Goal: Task Accomplishment & Management: Manage account settings

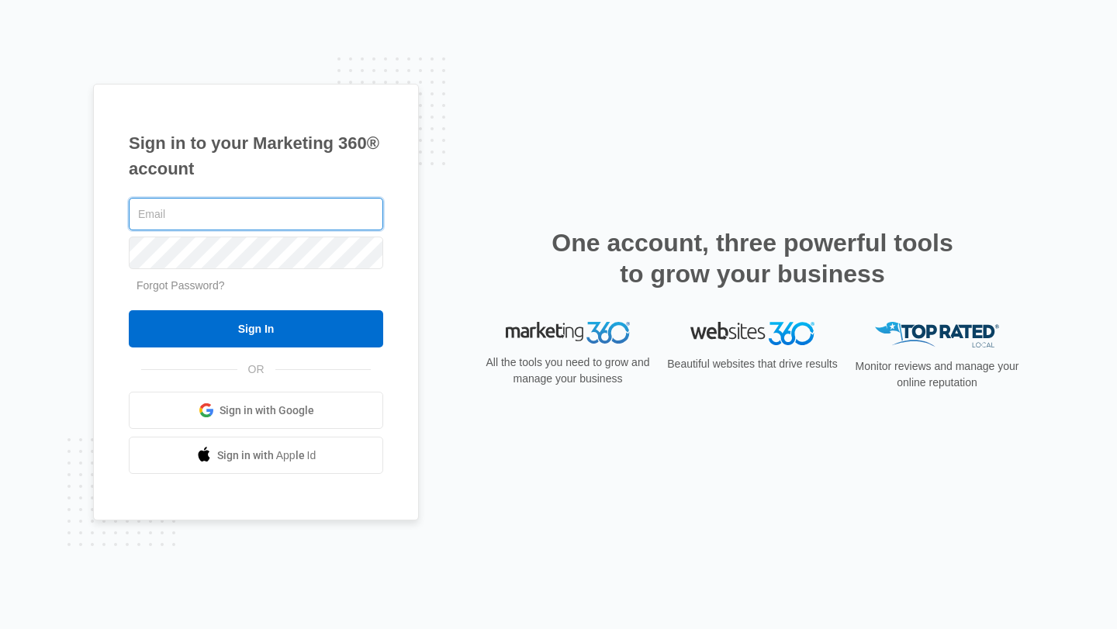
click at [183, 216] on input "text" at bounding box center [256, 214] width 254 height 33
type input "j"
type input "[EMAIL_ADDRESS][DOMAIN_NAME]"
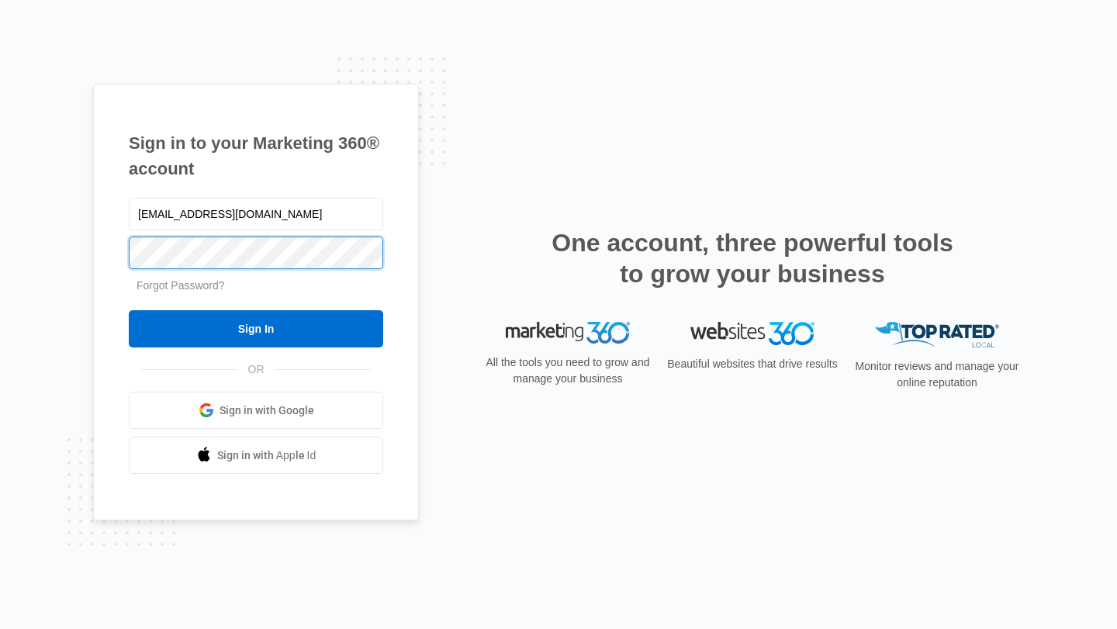
click at [129, 310] on input "Sign In" at bounding box center [256, 328] width 254 height 37
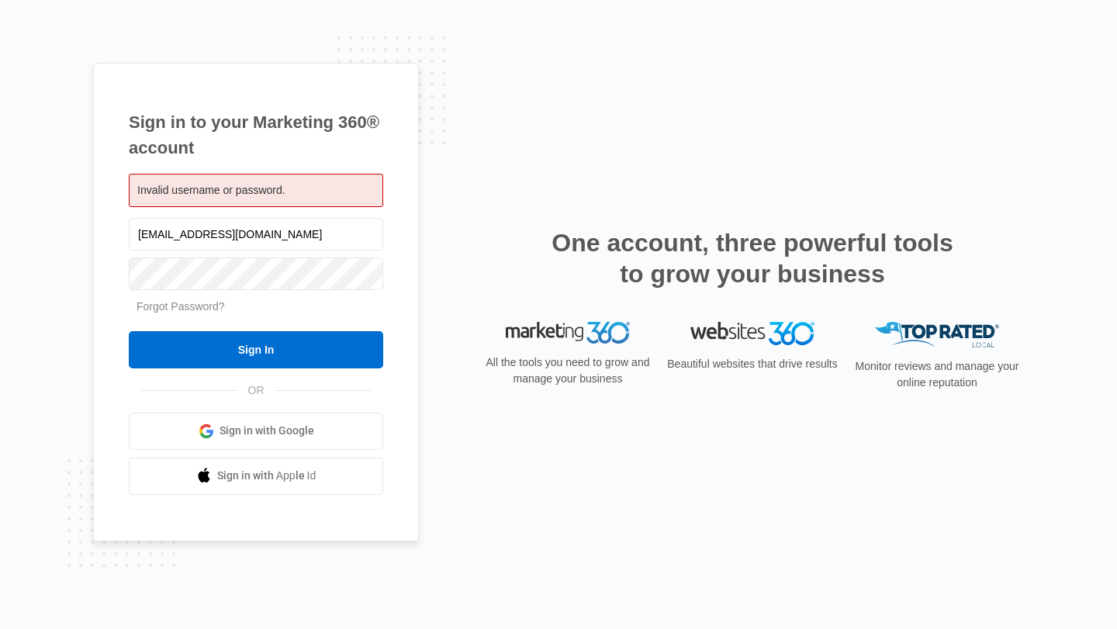
click at [160, 309] on link "Forgot Password?" at bounding box center [181, 306] width 88 height 12
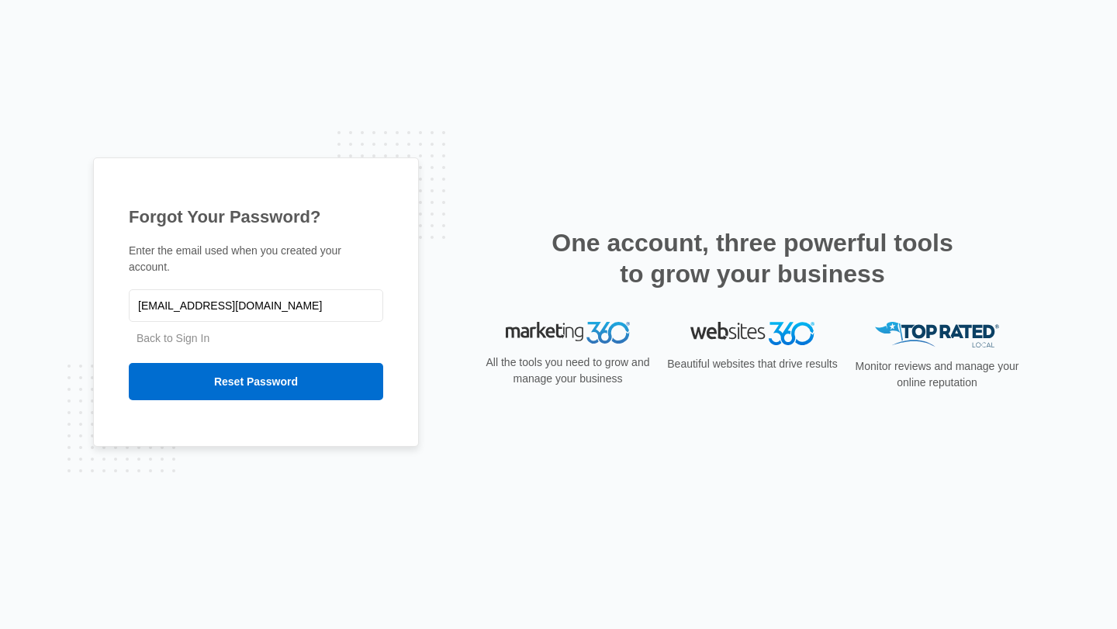
type input "[EMAIL_ADDRESS][DOMAIN_NAME]"
click at [129, 363] on input "Reset Password" at bounding box center [256, 381] width 254 height 37
